Goal: Task Accomplishment & Management: Use online tool/utility

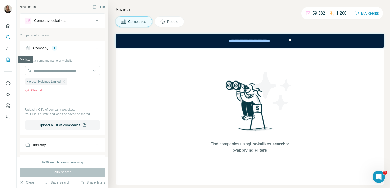
scroll to position [68, 0]
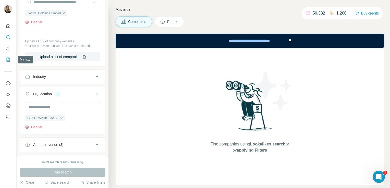
click at [9, 56] on button "My lists" at bounding box center [8, 59] width 8 height 9
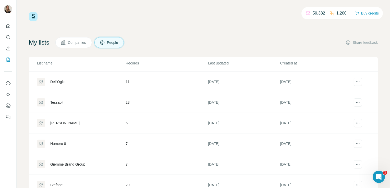
scroll to position [18, 0]
click at [62, 101] on div "Dell'Oglio" at bounding box center [57, 103] width 15 height 5
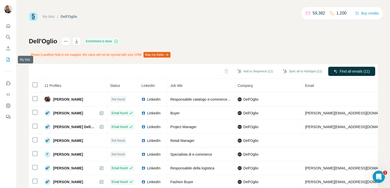
click at [8, 60] on icon "My lists" at bounding box center [8, 59] width 5 height 5
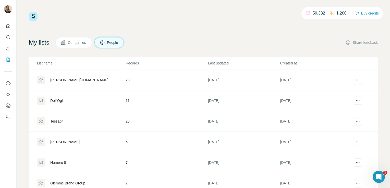
scroll to position [21, 0]
click at [66, 79] on div "[PERSON_NAME][DOMAIN_NAME]" at bounding box center [79, 79] width 58 height 5
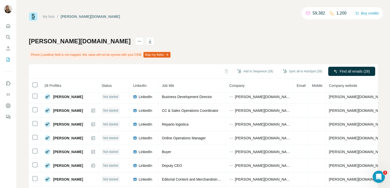
scroll to position [37, 0]
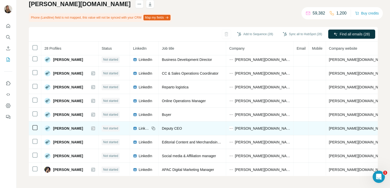
click at [92, 127] on icon at bounding box center [93, 129] width 3 height 4
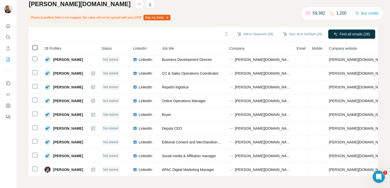
click at [35, 50] on icon at bounding box center [35, 48] width 6 height 6
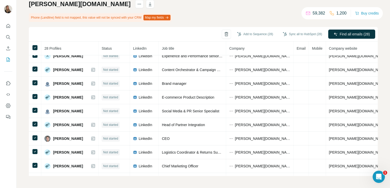
scroll to position [0, 0]
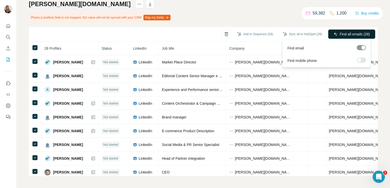
click at [336, 31] on button "Find all emails (28)" at bounding box center [351, 34] width 47 height 9
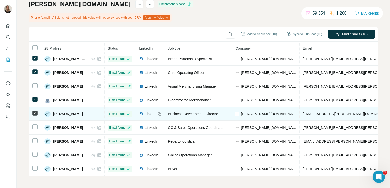
scroll to position [211, 0]
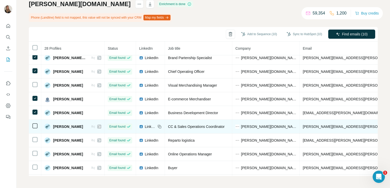
click at [35, 128] on td at bounding box center [35, 127] width 13 height 14
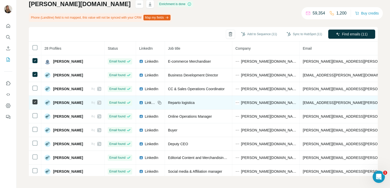
scroll to position [249, 0]
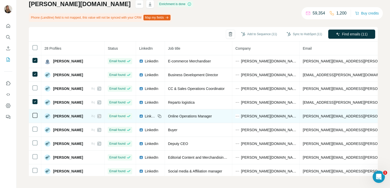
click at [38, 113] on icon at bounding box center [35, 116] width 6 height 6
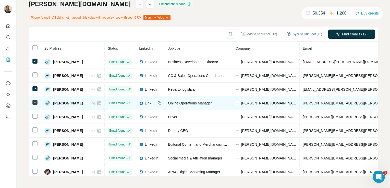
scroll to position [265, 0]
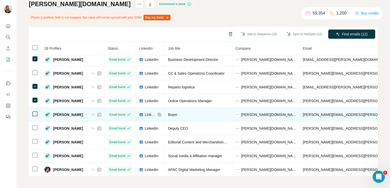
click at [38, 111] on icon at bounding box center [35, 114] width 6 height 6
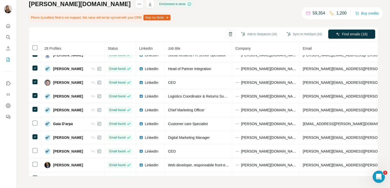
scroll to position [0, 0]
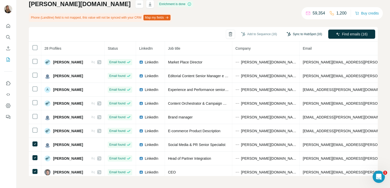
click at [292, 33] on button "Sync to HubSpot (16)" at bounding box center [304, 34] width 43 height 8
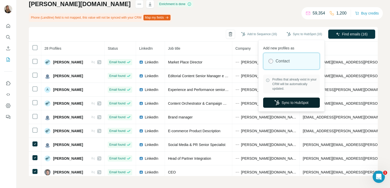
click at [278, 102] on icon "button" at bounding box center [277, 102] width 5 height 5
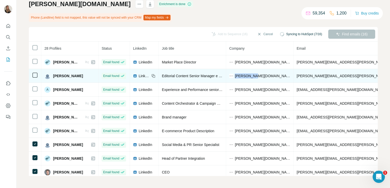
drag, startPoint x: 258, startPoint y: 74, endPoint x: 236, endPoint y: 73, distance: 22.3
click at [236, 73] on td "[PERSON_NAME][DOMAIN_NAME]" at bounding box center [259, 76] width 67 height 14
copy span "[PERSON_NAME][DOMAIN_NAME]"
